Goal: Information Seeking & Learning: Learn about a topic

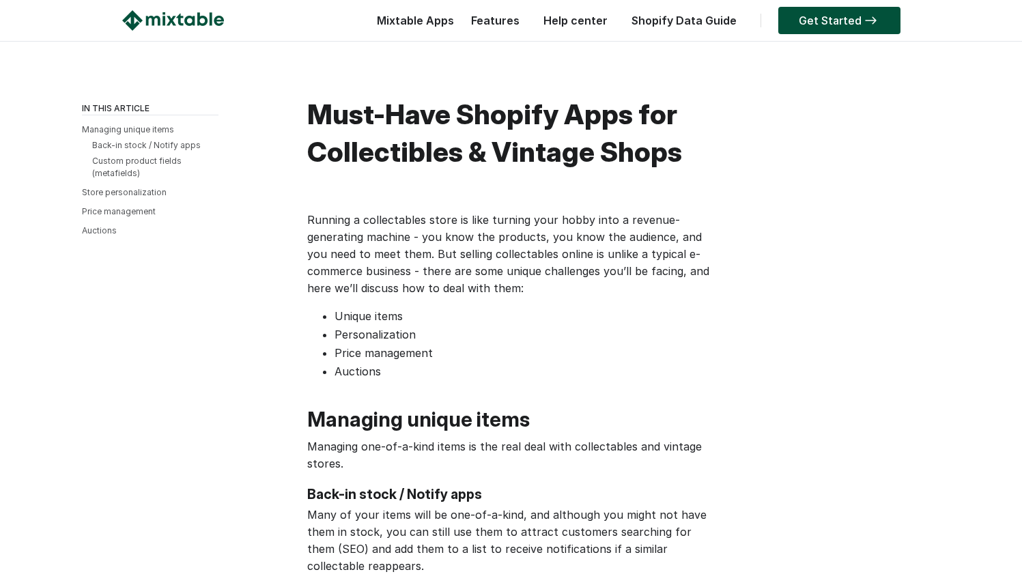
scroll to position [1751, 0]
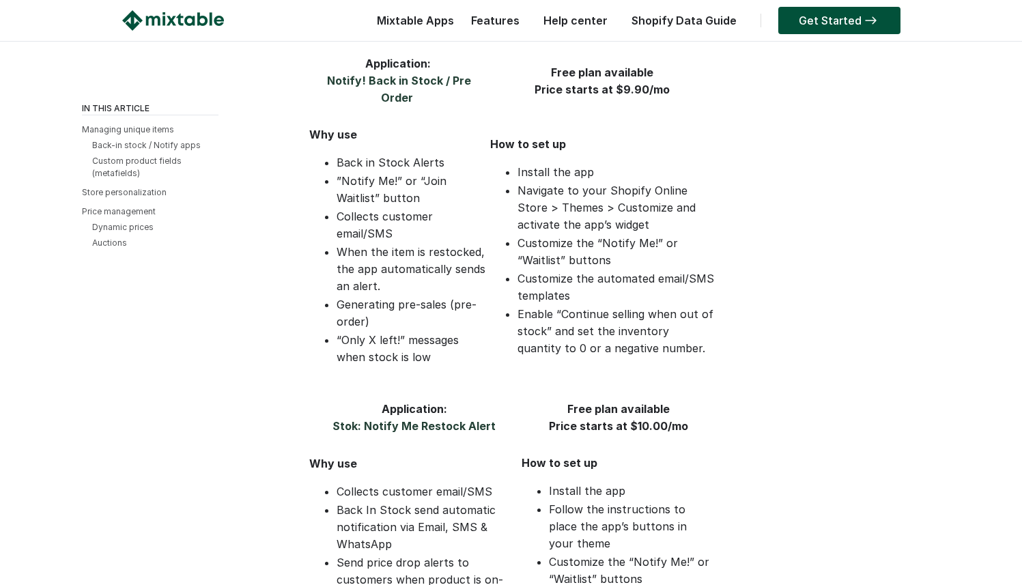
scroll to position [540, 0]
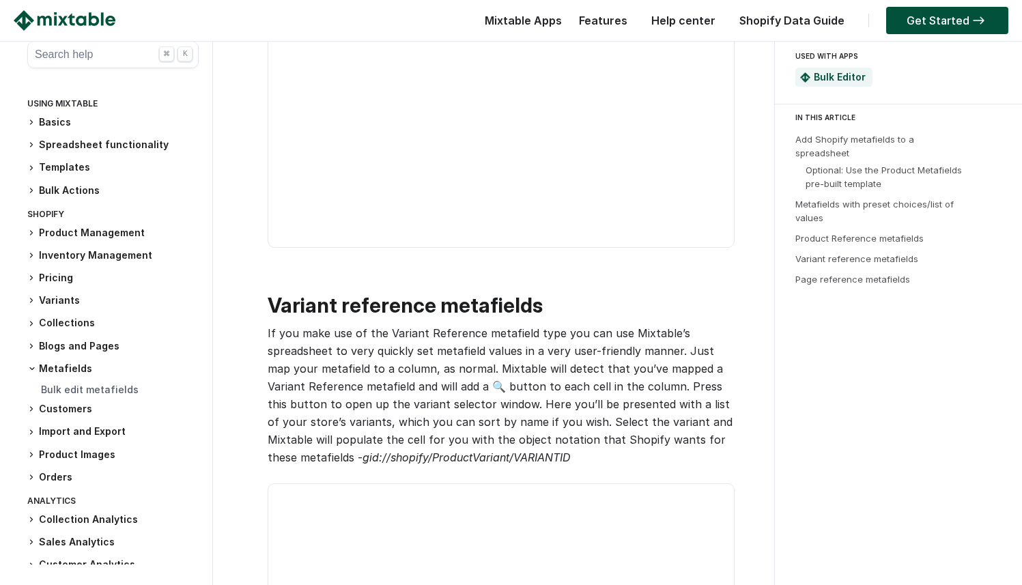
scroll to position [4032, 0]
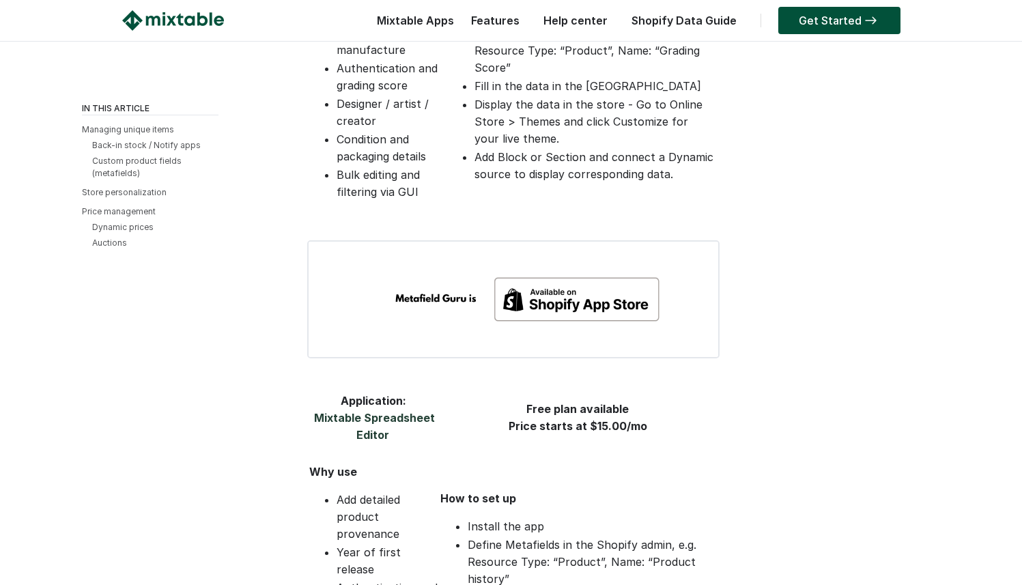
scroll to position [1660, 0]
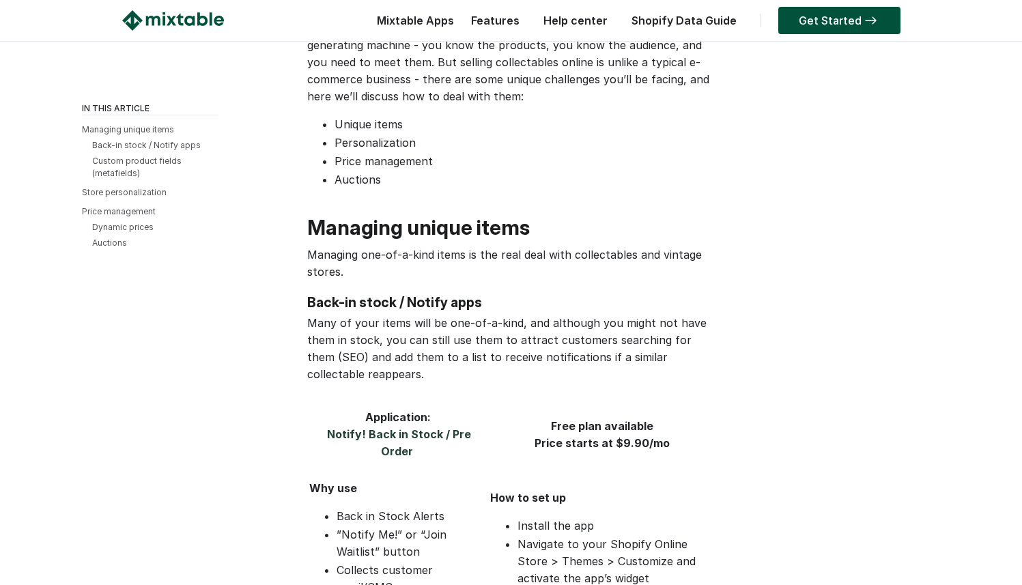
scroll to position [244, 0]
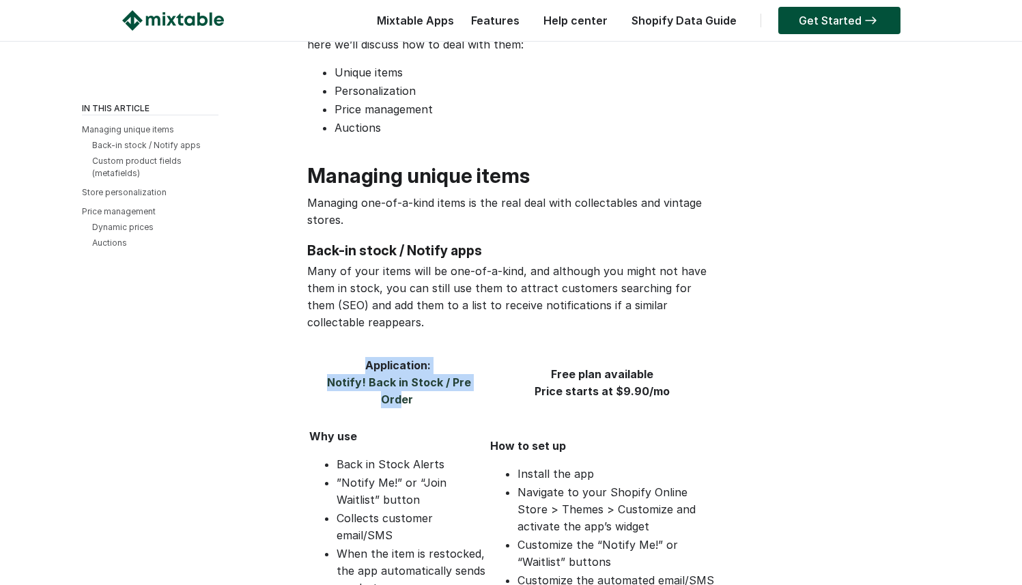
drag, startPoint x: 304, startPoint y: 384, endPoint x: 490, endPoint y: 379, distance: 186.4
drag, startPoint x: 485, startPoint y: 382, endPoint x: 312, endPoint y: 385, distance: 173.4
click at [312, 385] on tr "Application: Notify! Back in Stock / Pre Order Free plan available Price starts…" at bounding box center [512, 382] width 407 height 53
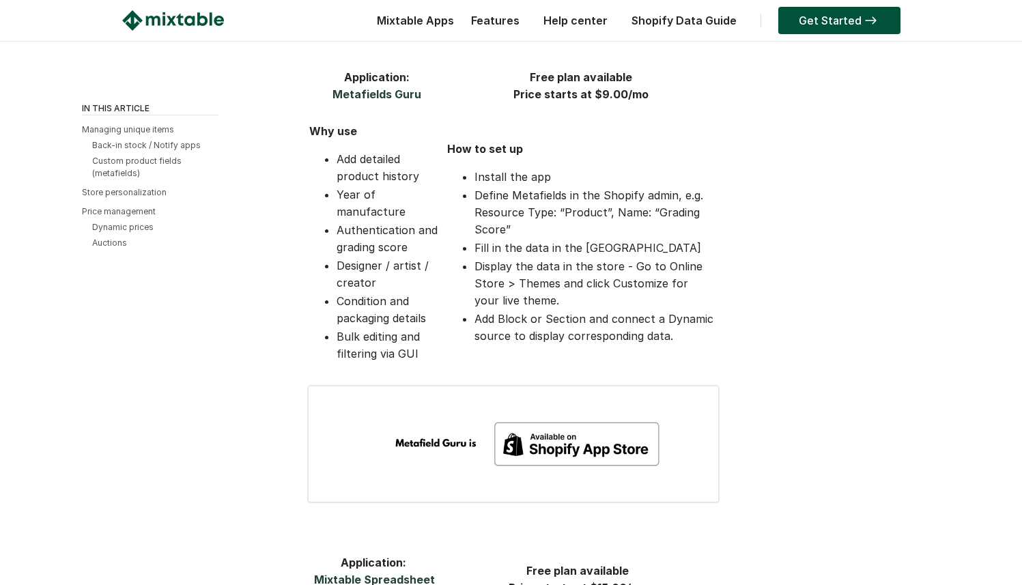
scroll to position [1361, 0]
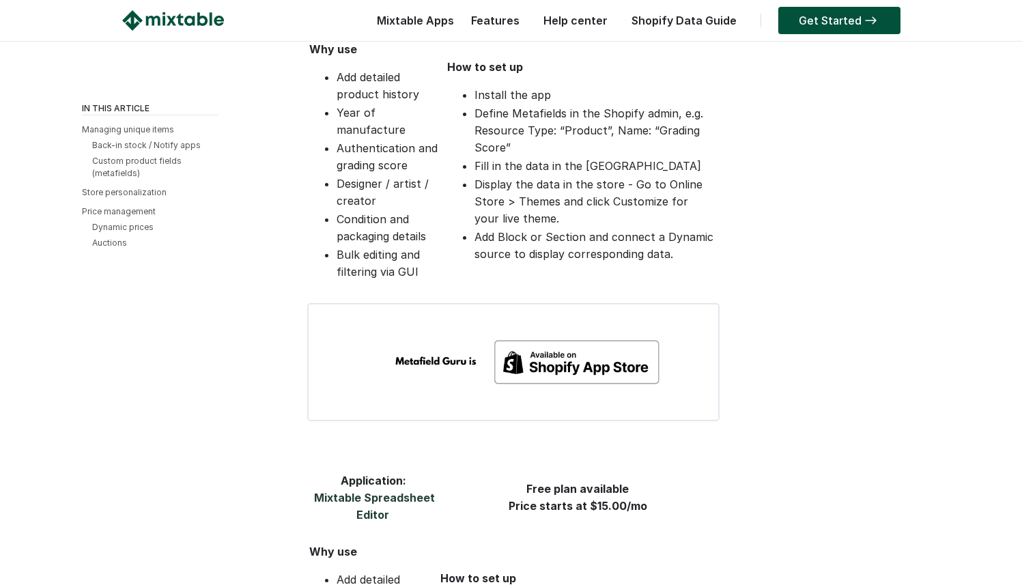
click at [540, 303] on img at bounding box center [513, 362] width 412 height 118
click at [531, 303] on img at bounding box center [513, 362] width 412 height 118
click at [448, 303] on img at bounding box center [513, 362] width 412 height 118
click at [436, 303] on img at bounding box center [513, 362] width 412 height 118
click at [461, 303] on img at bounding box center [513, 362] width 412 height 118
